Goal: Task Accomplishment & Management: Manage account settings

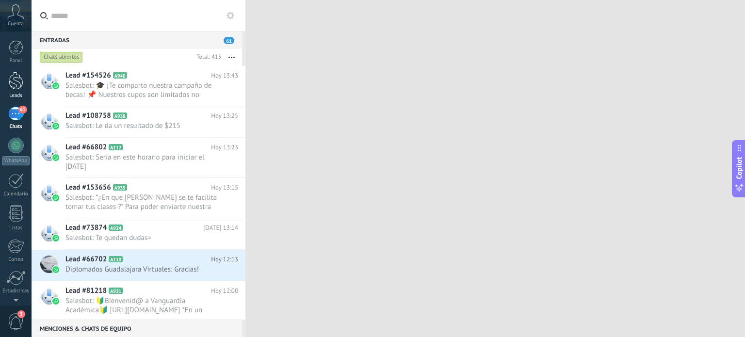
click at [15, 85] on div at bounding box center [16, 81] width 15 height 18
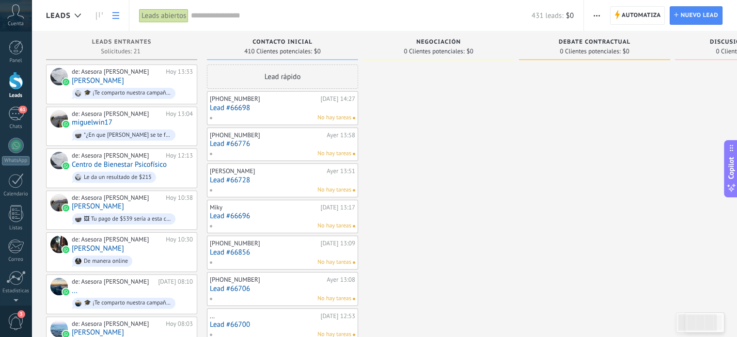
click at [118, 17] on icon at bounding box center [115, 15] width 7 height 7
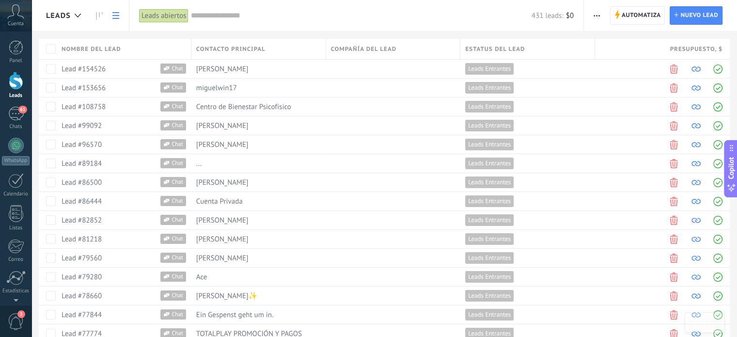
click at [224, 48] on span "Contacto principal" at bounding box center [230, 49] width 69 height 9
click at [301, 14] on div at bounding box center [368, 16] width 737 height 32
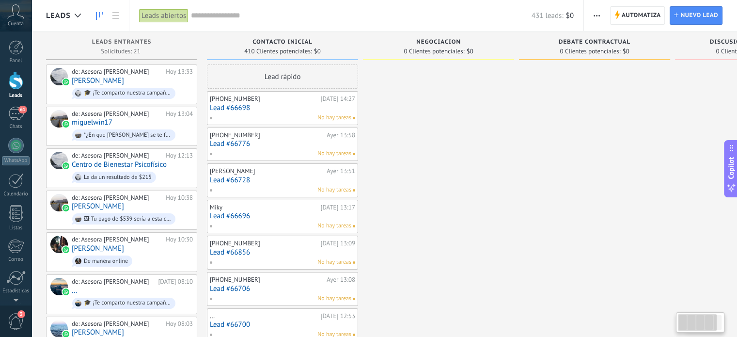
click at [439, 40] on span "Negociación" at bounding box center [438, 42] width 45 height 7
click at [626, 16] on span "Automatiza" at bounding box center [641, 15] width 39 height 17
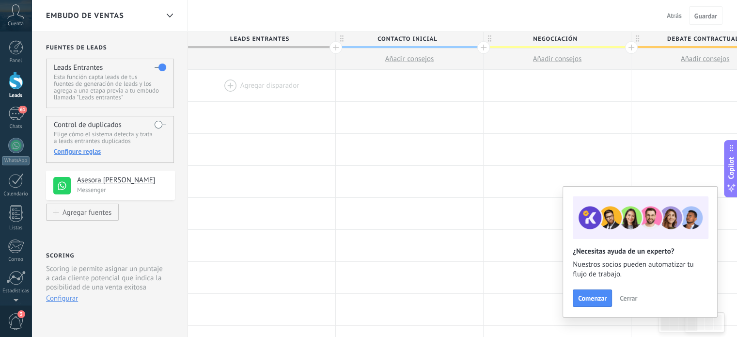
click at [412, 44] on span "Contacto inicial" at bounding box center [407, 39] width 143 height 15
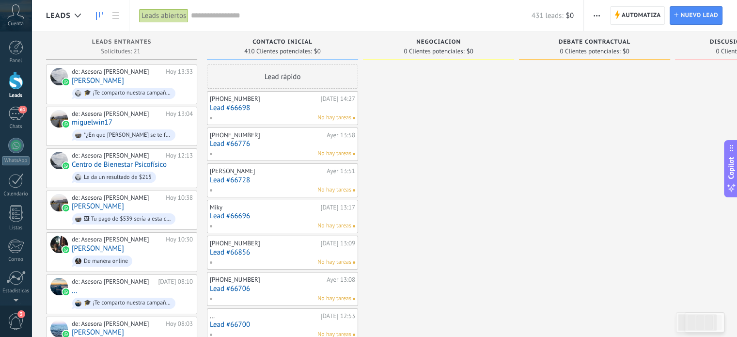
scroll to position [0, 104]
click at [296, 116] on div "No hay tareas" at bounding box center [280, 117] width 142 height 9
click at [122, 81] on div "de: Asesora [PERSON_NAME][DATE] 13:33 [PERSON_NAME] 🎓 ¡Te comparto nuestra camp…" at bounding box center [132, 84] width 121 height 33
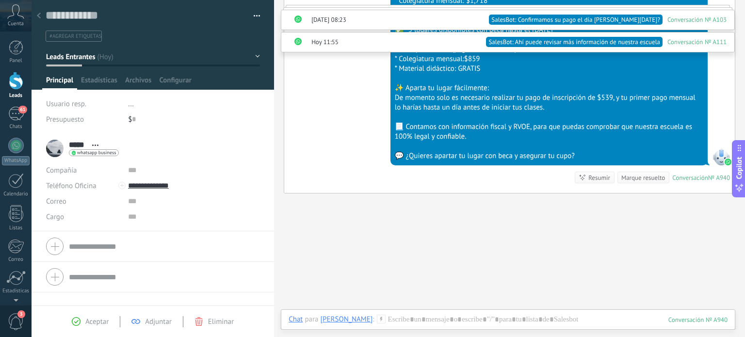
scroll to position [1031, 0]
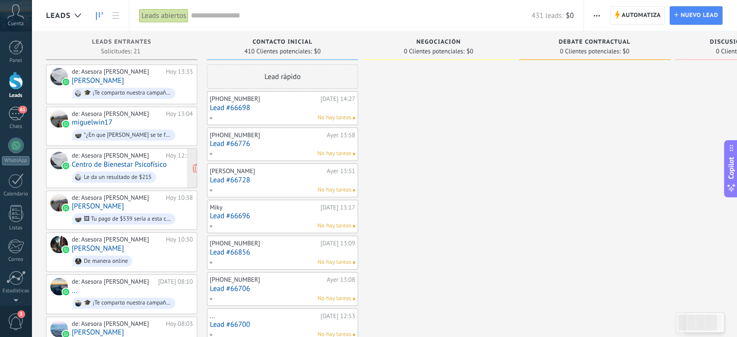
click at [145, 160] on link "Centro de Bienestar Psicofísico" at bounding box center [119, 164] width 95 height 8
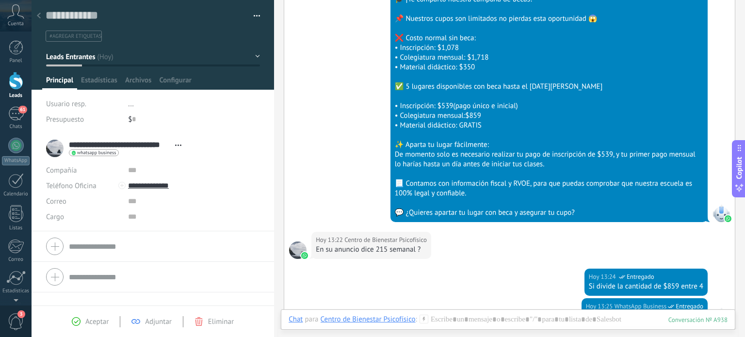
scroll to position [959, 0]
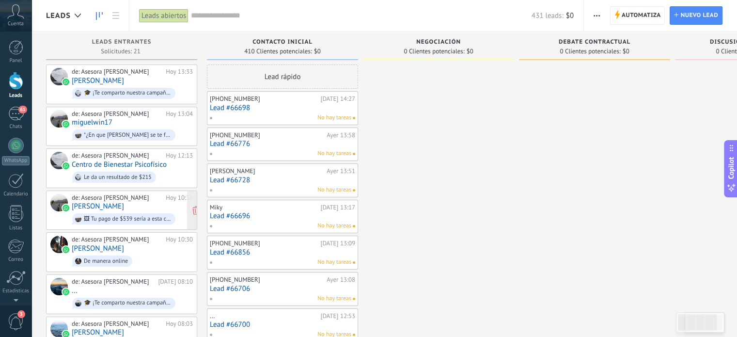
click at [129, 211] on span "🖼 Tu pago de $539 sería a esta cuenta, es directa de la escuela. Favor de coloc…" at bounding box center [132, 218] width 121 height 15
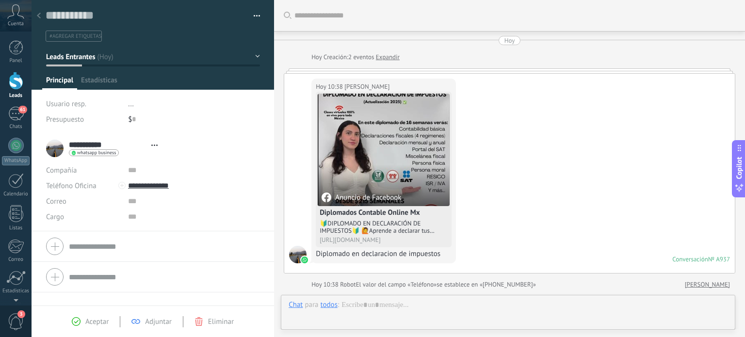
type textarea "**********"
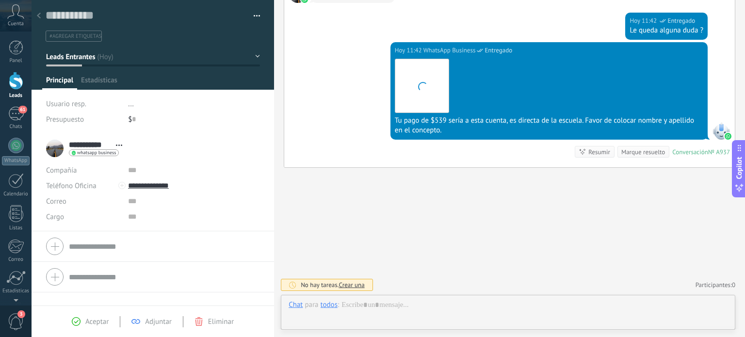
scroll to position [14, 0]
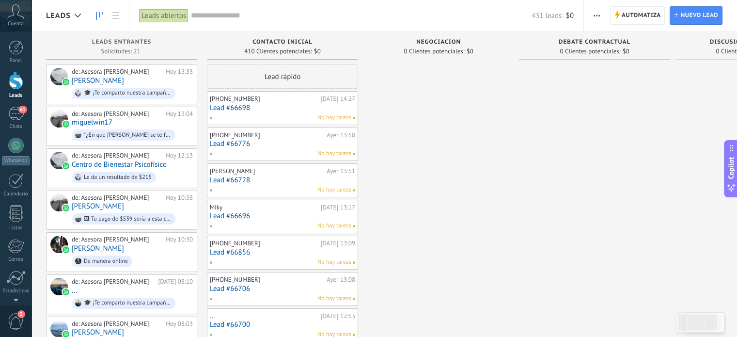
click at [597, 14] on span "button" at bounding box center [597, 15] width 6 height 18
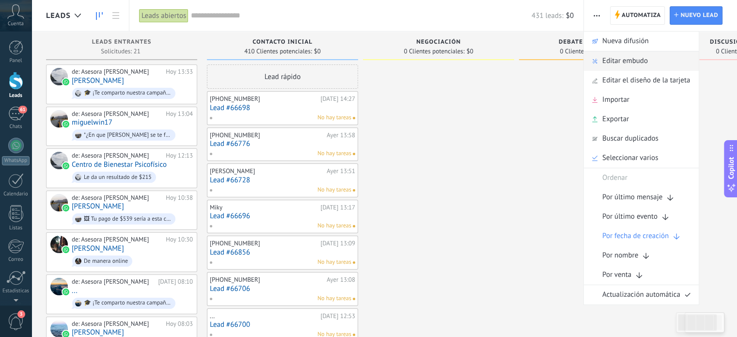
click at [601, 60] on div "Editar embudo" at bounding box center [641, 60] width 115 height 19
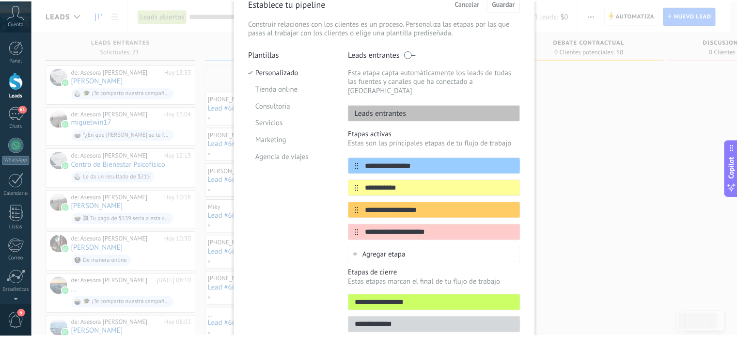
scroll to position [52, 0]
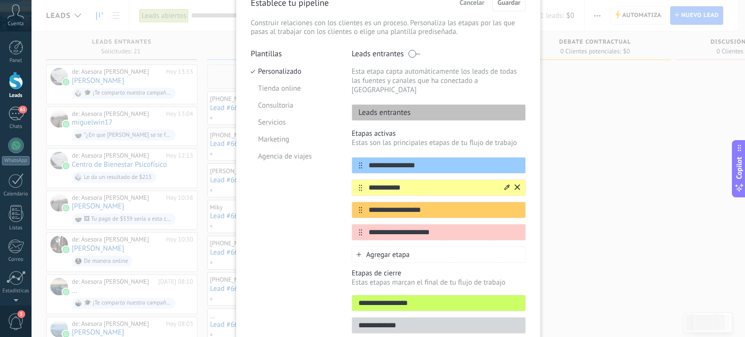
click at [421, 183] on input "**********" at bounding box center [432, 188] width 141 height 10
type input "*"
click at [427, 160] on input "**********" at bounding box center [432, 165] width 141 height 10
type input "**********"
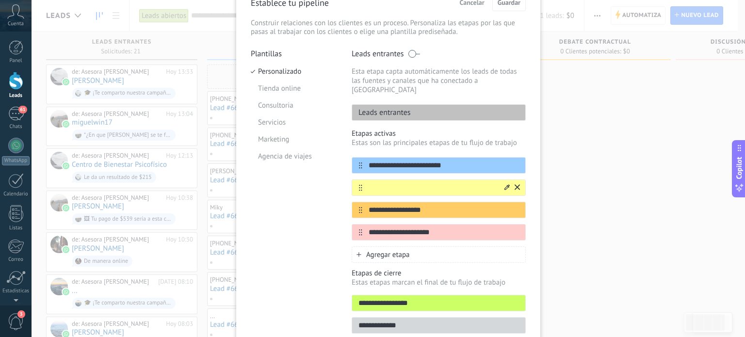
click at [390, 183] on input "text" at bounding box center [432, 188] width 141 height 10
type input "******"
click at [418, 205] on input "**********" at bounding box center [432, 210] width 141 height 10
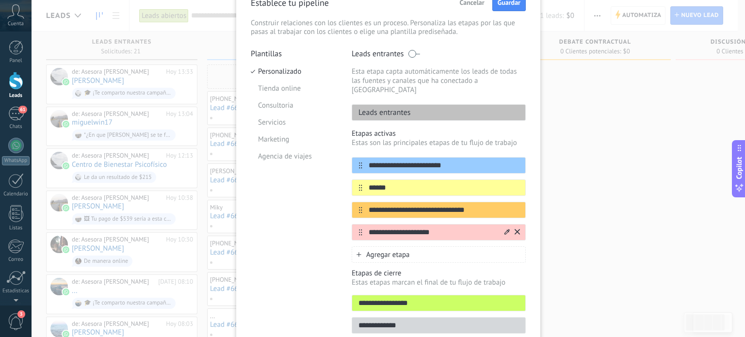
type input "**********"
click at [440, 227] on input "**********" at bounding box center [432, 232] width 141 height 10
type input "**********"
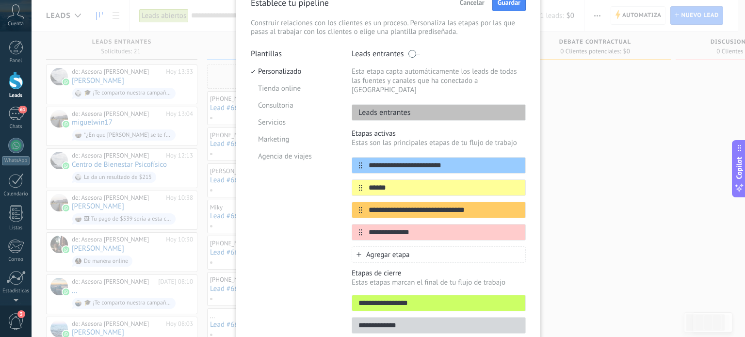
click at [402, 250] on span "Agregar etapa" at bounding box center [388, 254] width 44 height 9
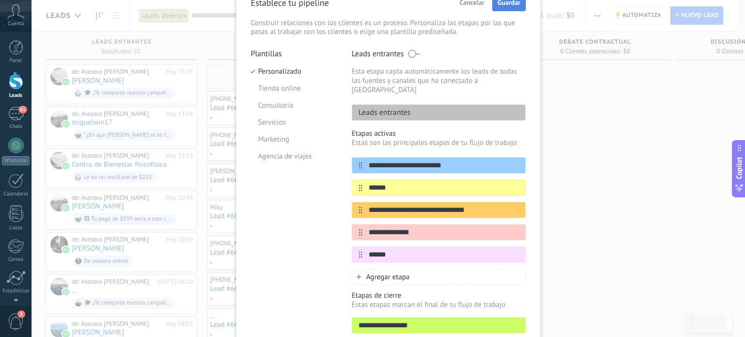
type input "******"
click at [510, 1] on span "Guardar" at bounding box center [508, 2] width 23 height 7
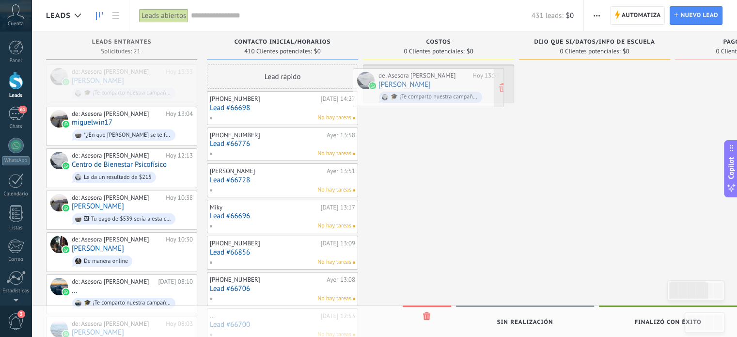
drag, startPoint x: 144, startPoint y: 85, endPoint x: 445, endPoint y: 85, distance: 301.6
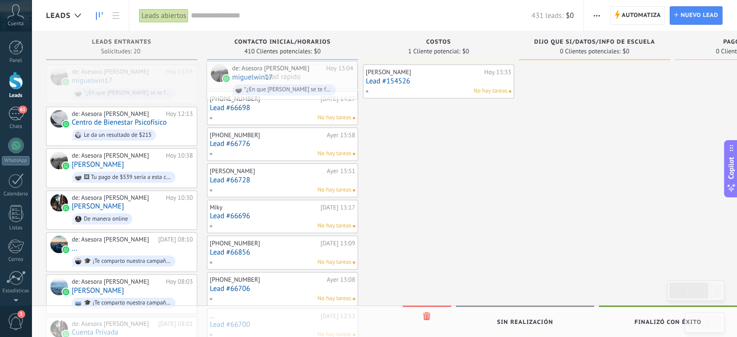
drag, startPoint x: 133, startPoint y: 81, endPoint x: 290, endPoint y: 77, distance: 157.1
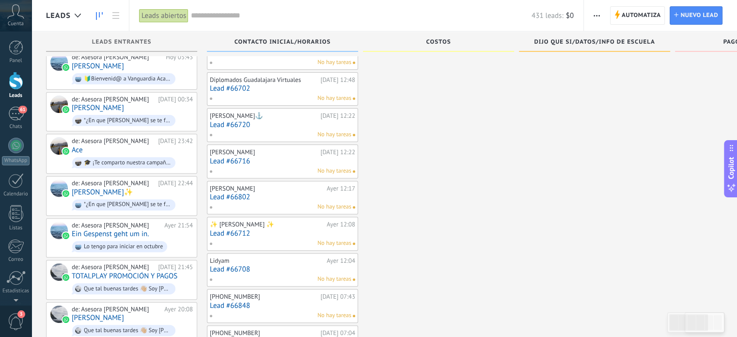
scroll to position [531, 0]
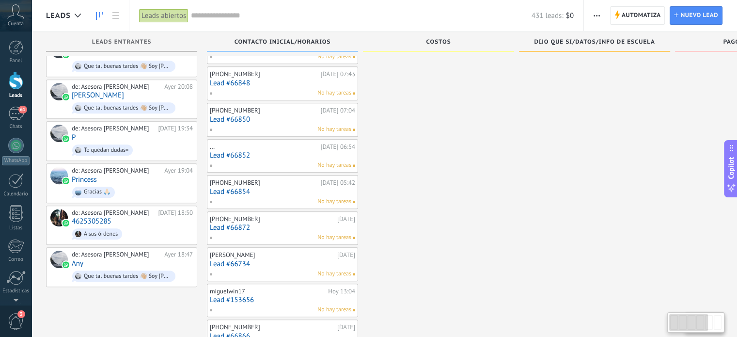
click at [308, 251] on div "[PERSON_NAME]" at bounding box center [272, 255] width 125 height 8
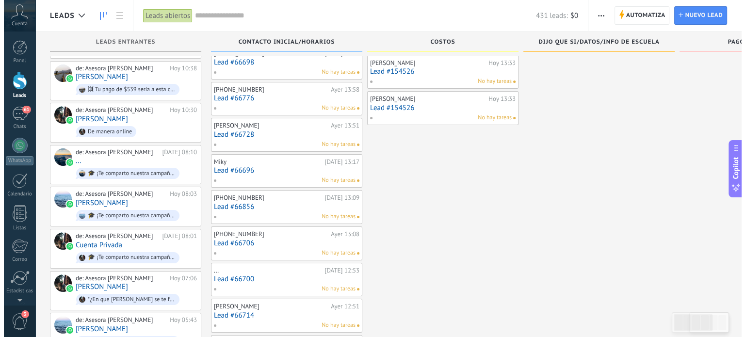
scroll to position [0, 0]
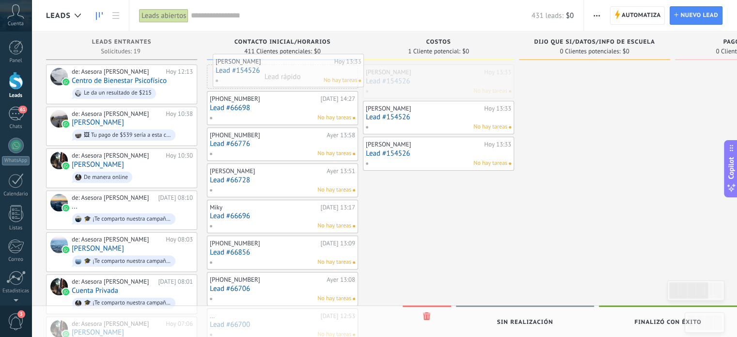
drag, startPoint x: 444, startPoint y: 82, endPoint x: 295, endPoint y: 72, distance: 149.2
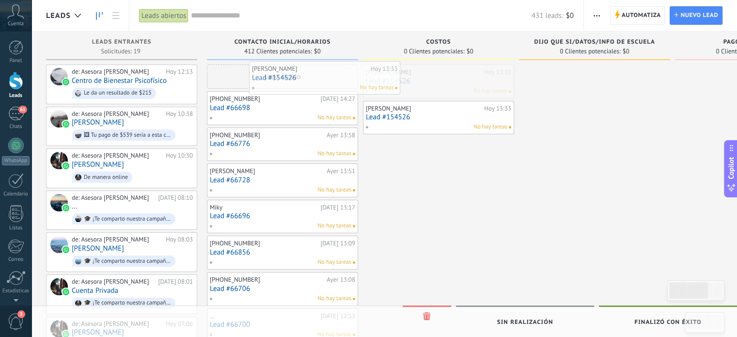
drag, startPoint x: 403, startPoint y: 75, endPoint x: 289, endPoint y: 72, distance: 114.0
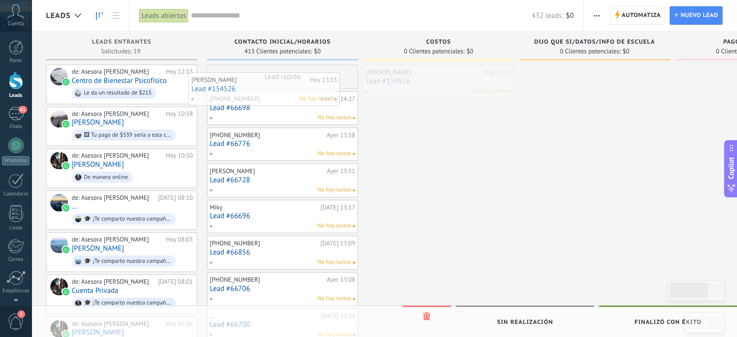
drag, startPoint x: 439, startPoint y: 79, endPoint x: 264, endPoint y: 85, distance: 175.6
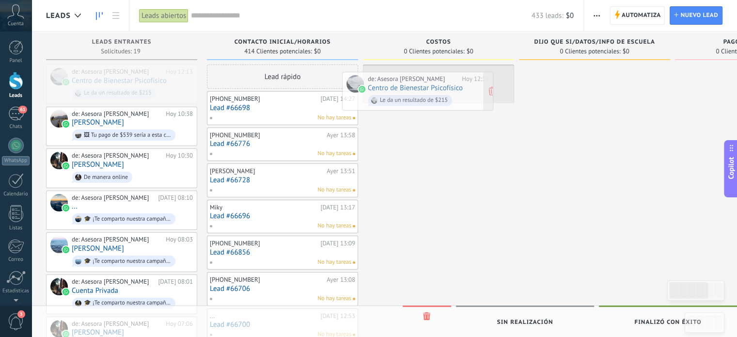
drag, startPoint x: 148, startPoint y: 74, endPoint x: 444, endPoint y: 79, distance: 295.8
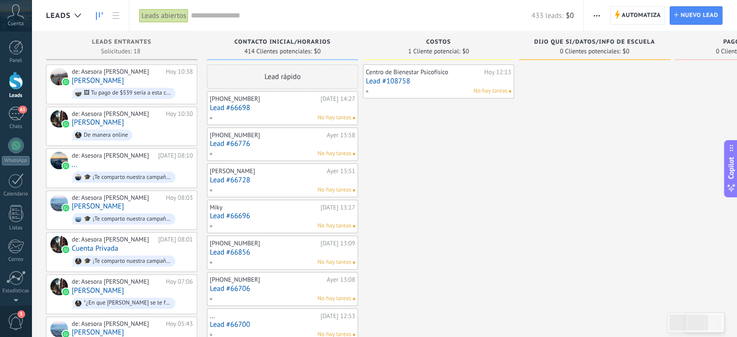
click at [444, 79] on link "Lead #108758" at bounding box center [438, 81] width 145 height 8
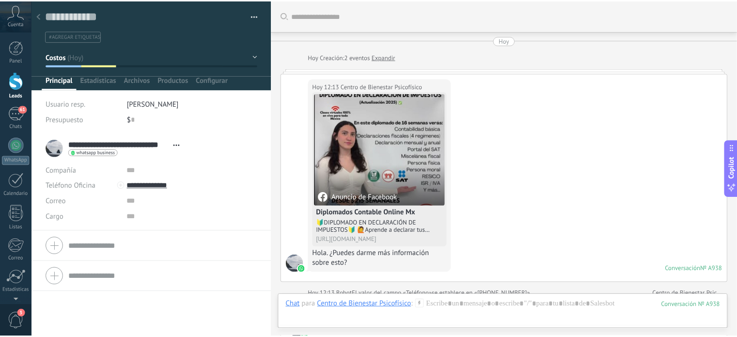
scroll to position [988, 0]
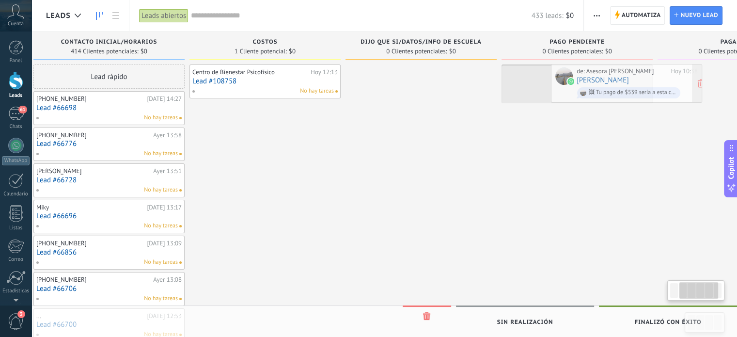
scroll to position [0, 188]
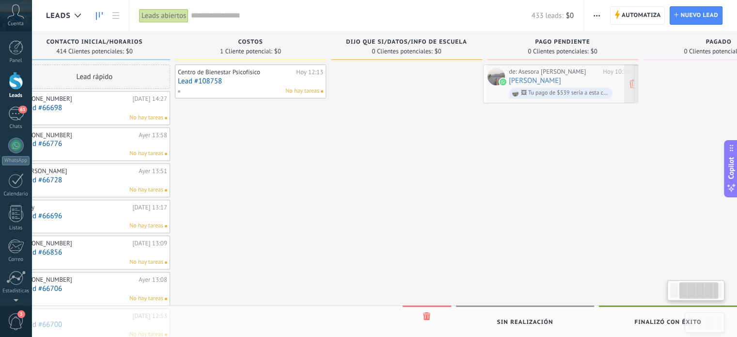
drag, startPoint x: 136, startPoint y: 80, endPoint x: 573, endPoint y: 79, distance: 436.4
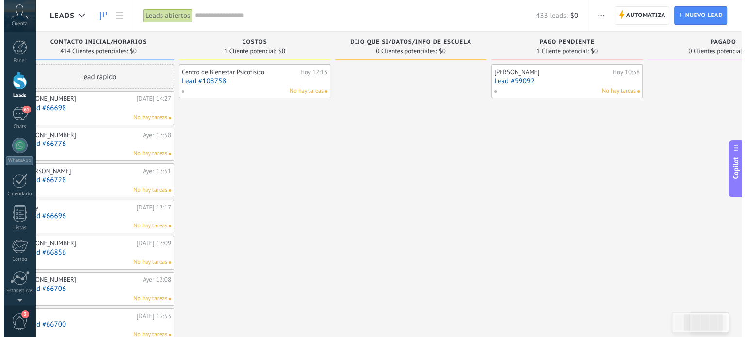
scroll to position [0, 0]
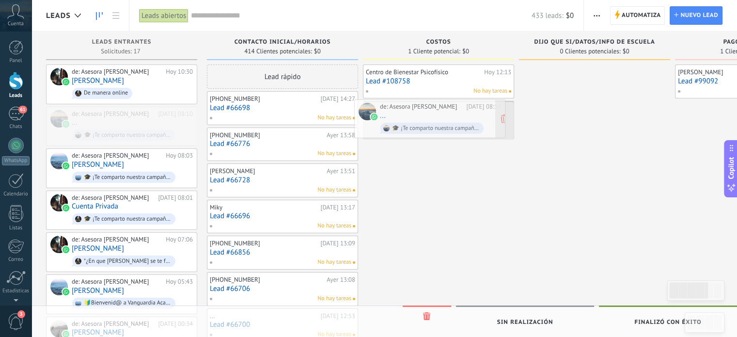
drag, startPoint x: 135, startPoint y: 133, endPoint x: 443, endPoint y: 126, distance: 308.0
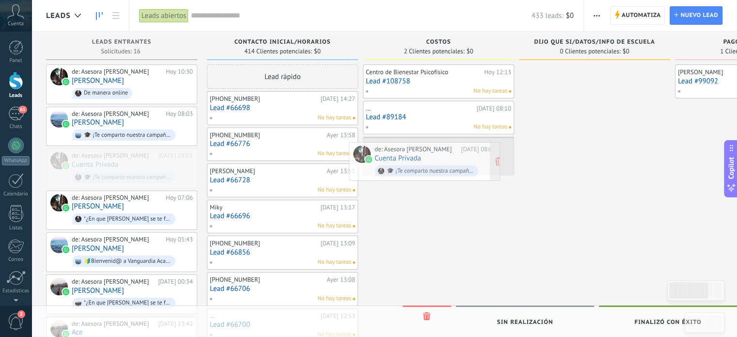
drag, startPoint x: 155, startPoint y: 163, endPoint x: 456, endPoint y: 157, distance: 301.2
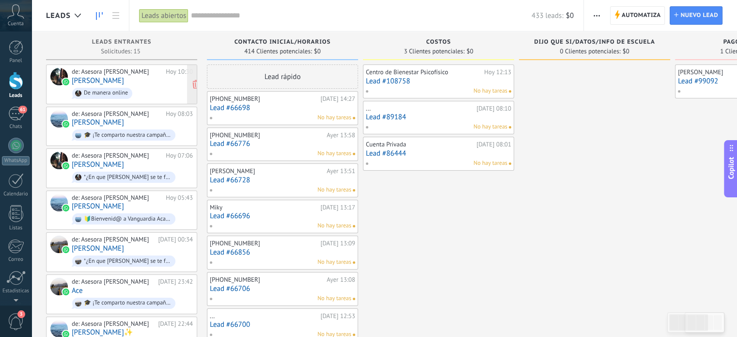
click at [139, 82] on div "de: Asesora [PERSON_NAME][DATE] 10:30 [PERSON_NAME] De manera online" at bounding box center [132, 84] width 121 height 33
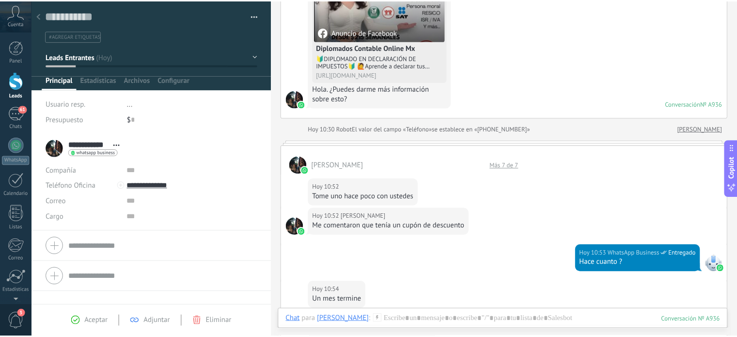
scroll to position [165, 0]
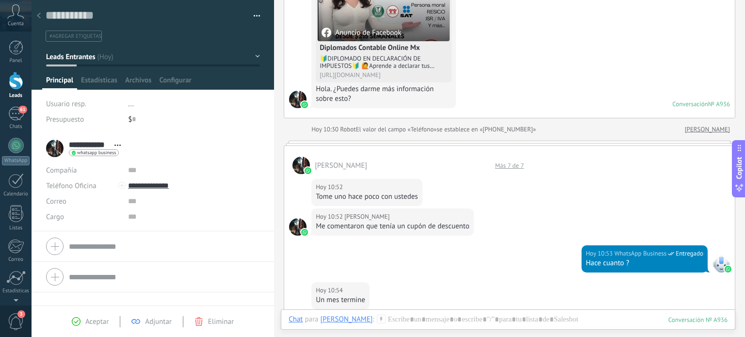
click at [488, 141] on div at bounding box center [509, 143] width 451 height 5
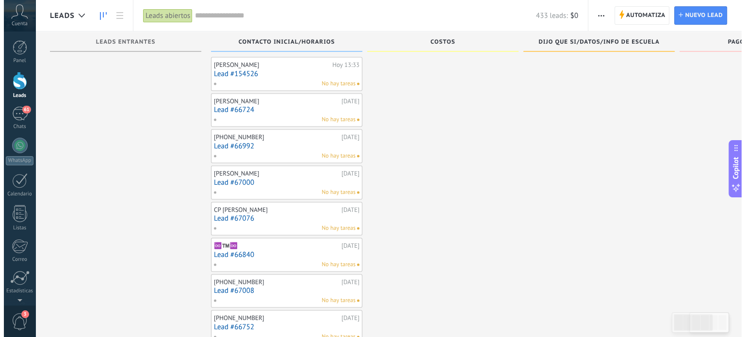
scroll to position [1879, 0]
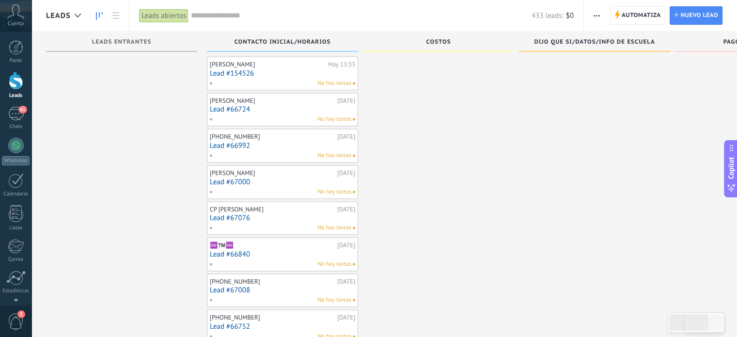
click at [286, 260] on div "No hay tareas" at bounding box center [280, 264] width 142 height 9
click at [334, 250] on link "Lead #66840" at bounding box center [282, 254] width 145 height 8
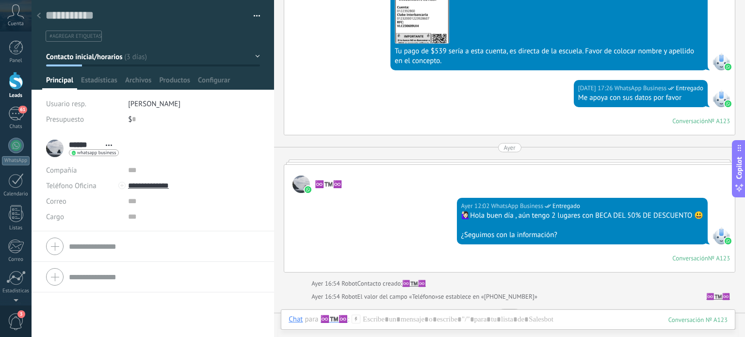
scroll to position [978, 0]
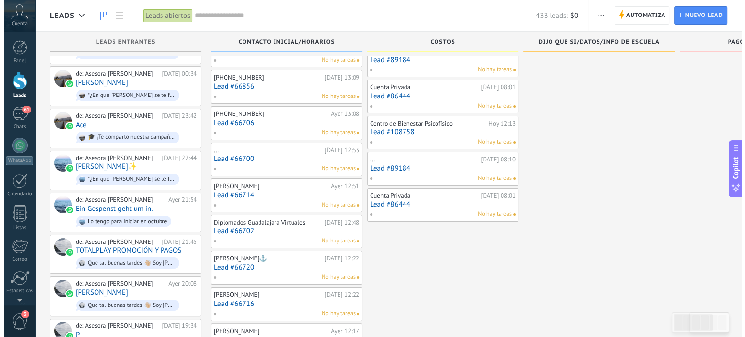
scroll to position [175, 0]
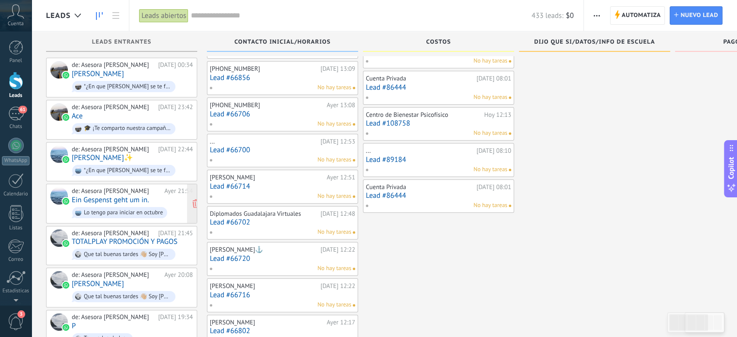
click at [129, 196] on link "Ein Gespenst geht um in." at bounding box center [110, 200] width 77 height 8
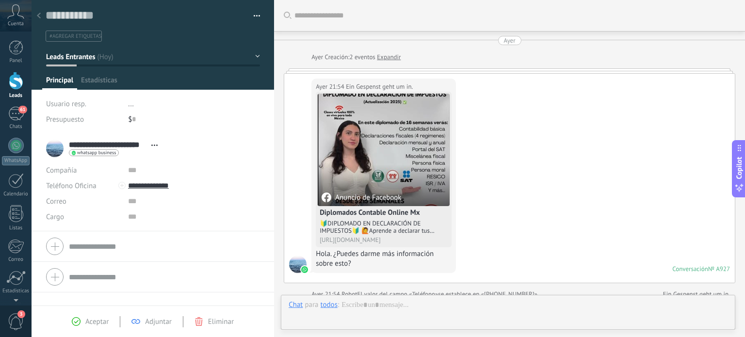
type textarea "**********"
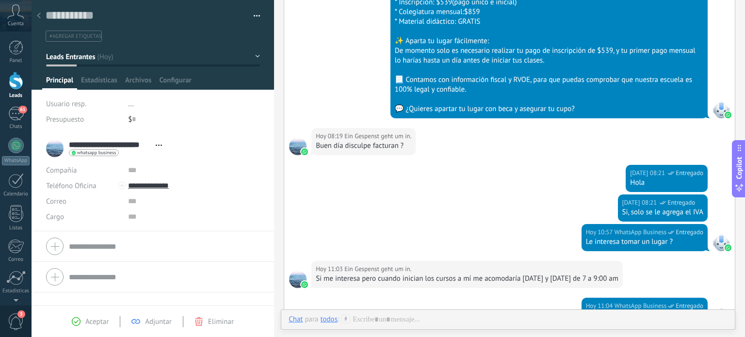
scroll to position [807, 0]
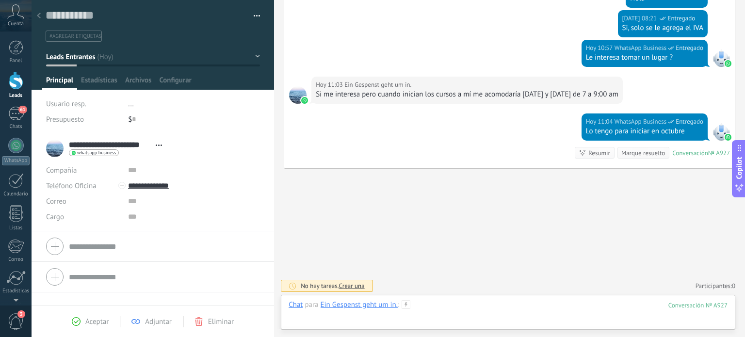
click at [449, 310] on div at bounding box center [507, 314] width 439 height 29
